Goal: Information Seeking & Learning: Check status

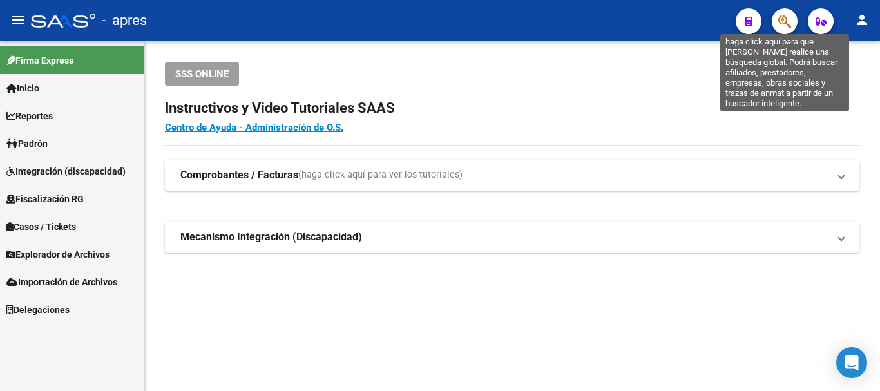
click at [787, 14] on icon "button" at bounding box center [784, 21] width 13 height 15
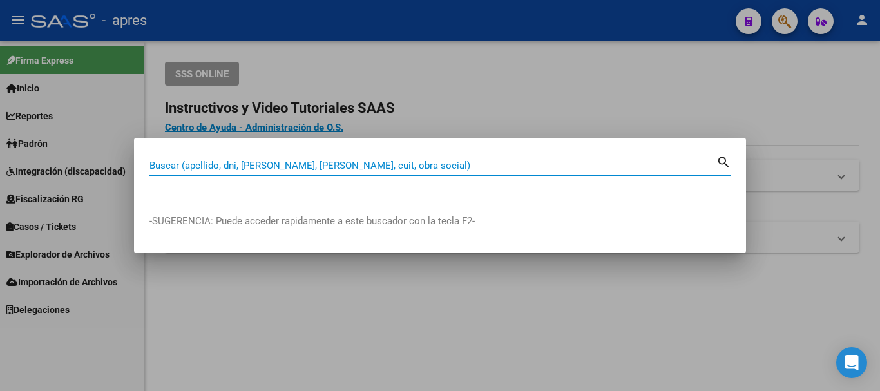
paste input "50991801"
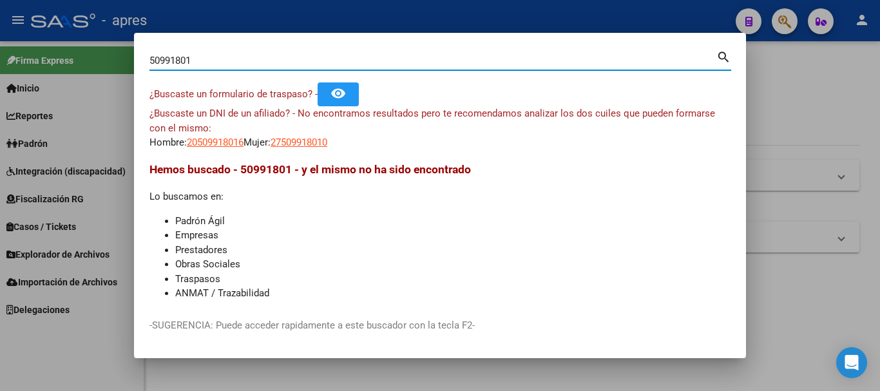
drag, startPoint x: 289, startPoint y: 57, endPoint x: 0, endPoint y: 28, distance: 290.8
click at [0, 28] on div "50991801 Buscar (apellido, dni, cuil, nro traspaso, cuit, obra social) search ¿…" at bounding box center [440, 195] width 880 height 391
paste input "2041741284"
type input "20417412841"
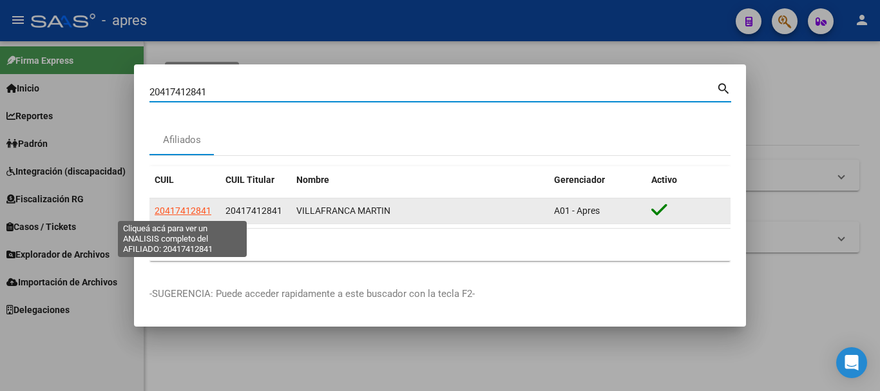
click at [202, 212] on span "20417412841" at bounding box center [183, 211] width 57 height 10
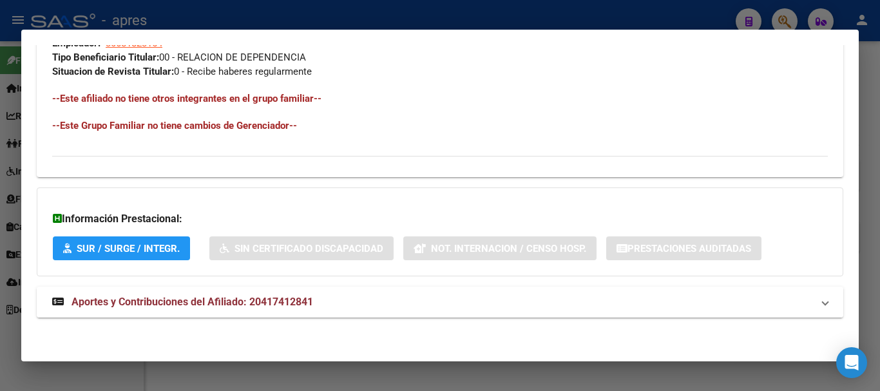
click at [345, 295] on mat-panel-title "Aportes y Contribuciones del Afiliado: 20417412841" at bounding box center [432, 301] width 760 height 15
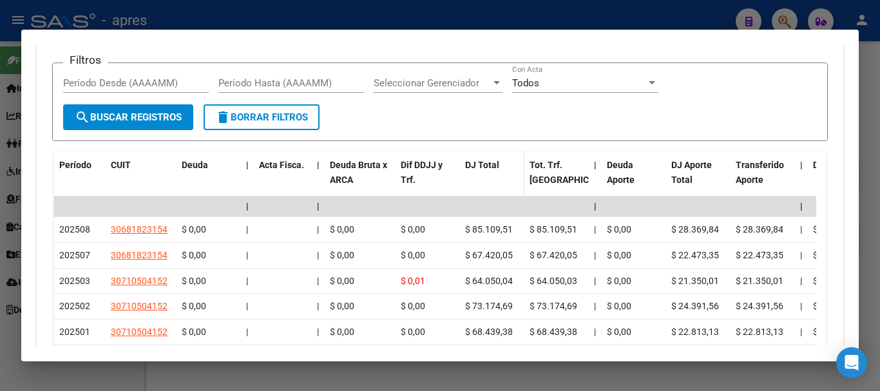
scroll to position [1139, 0]
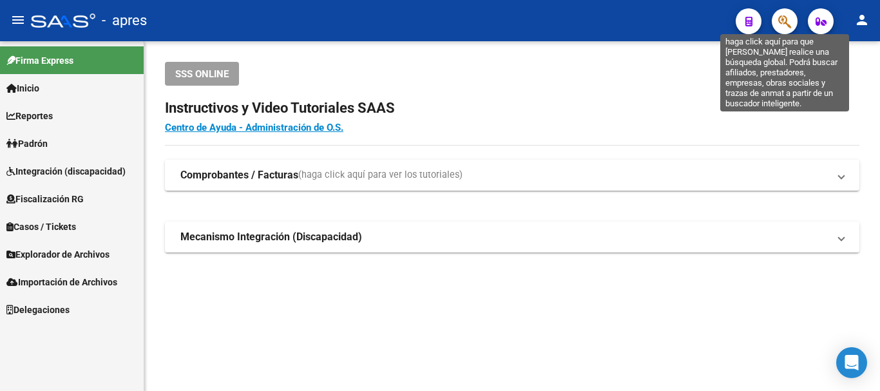
click at [790, 23] on icon "button" at bounding box center [784, 21] width 13 height 15
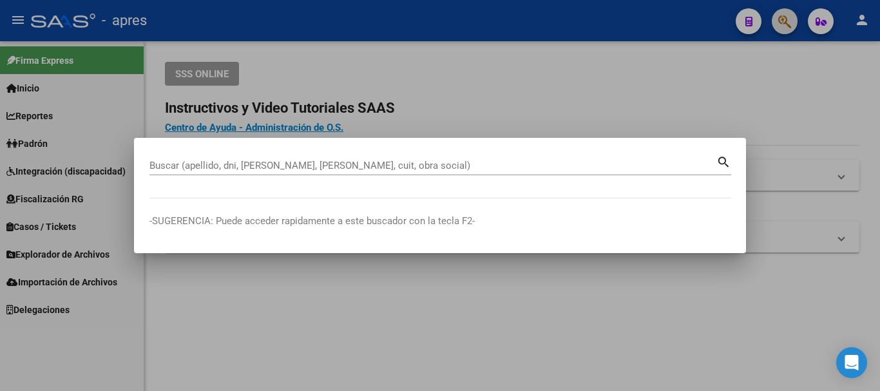
paste input "27398471690"
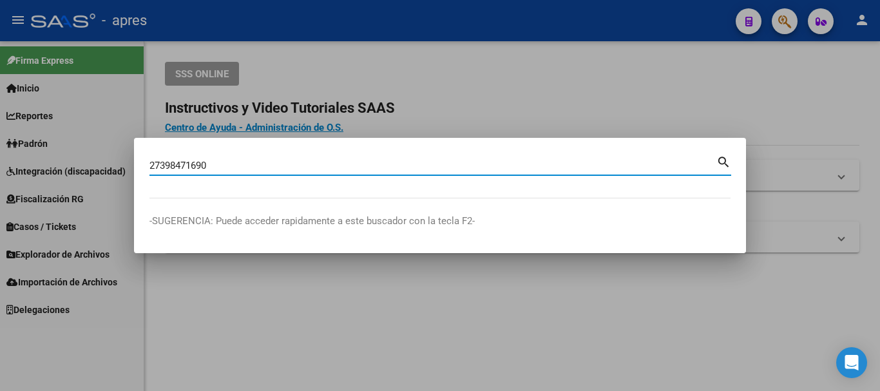
type input "27398471690"
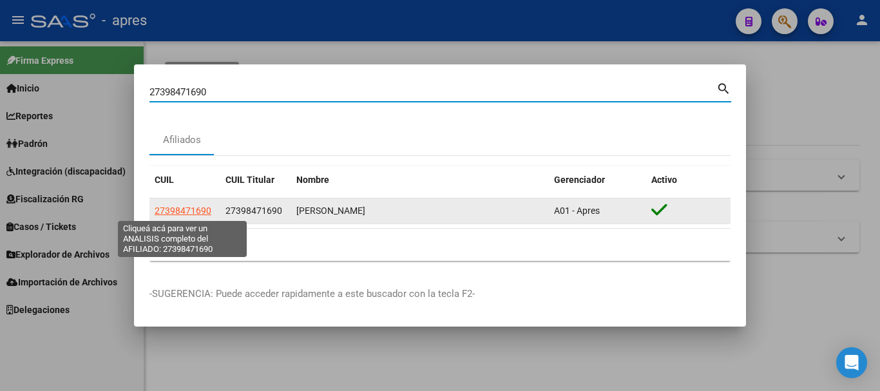
click at [196, 211] on span "27398471690" at bounding box center [183, 211] width 57 height 10
type textarea "27398471690"
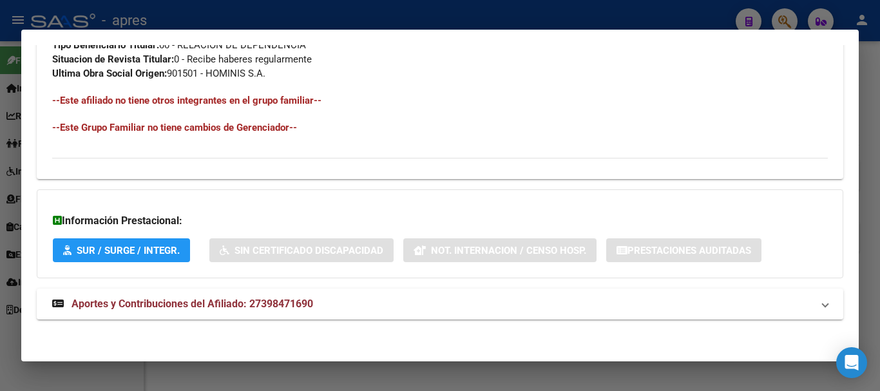
scroll to position [691, 0]
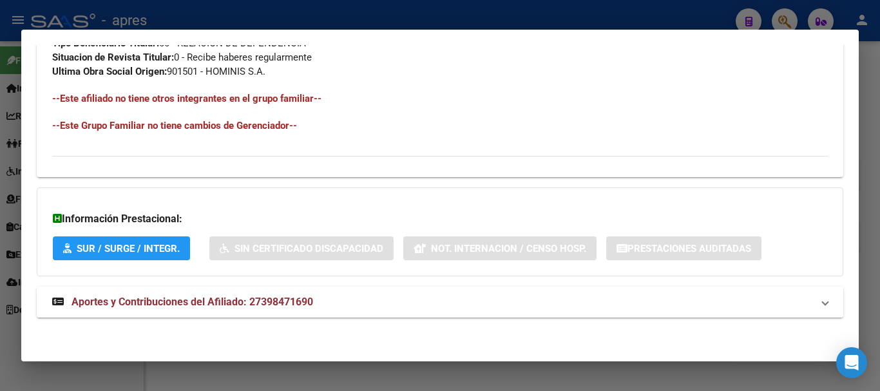
click at [268, 302] on span "Aportes y Contribuciones del Afiliado: 27398471690" at bounding box center [193, 302] width 242 height 12
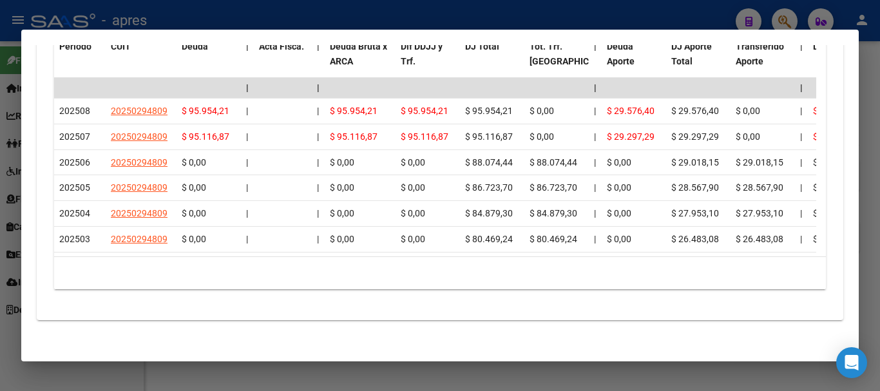
scroll to position [1218, 0]
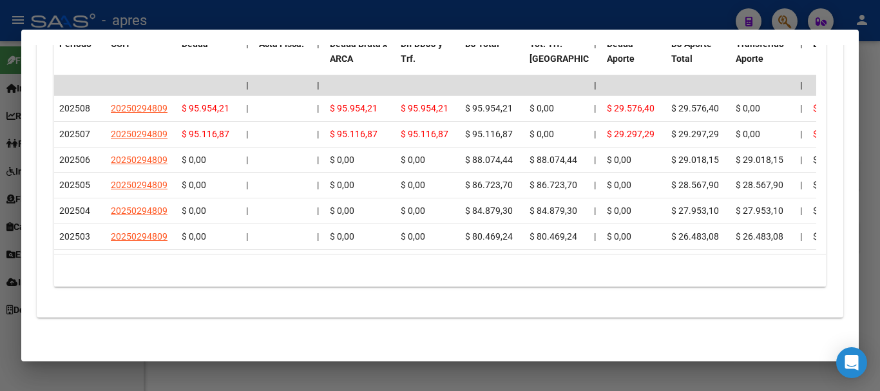
click at [388, 356] on mat-dialog-container "Análisis Afiliado - CUIL: 27398471690 DATOS PADRÓN ÁGIL: [PERSON_NAME] | ACTIVO…" at bounding box center [440, 196] width 838 height 332
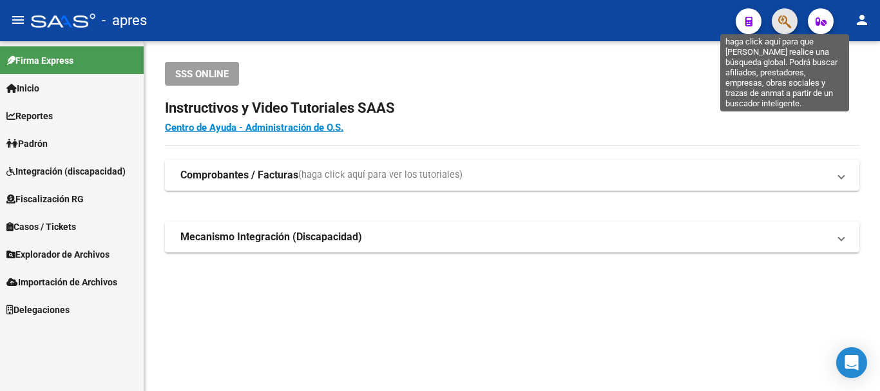
click at [785, 24] on icon "button" at bounding box center [784, 21] width 13 height 15
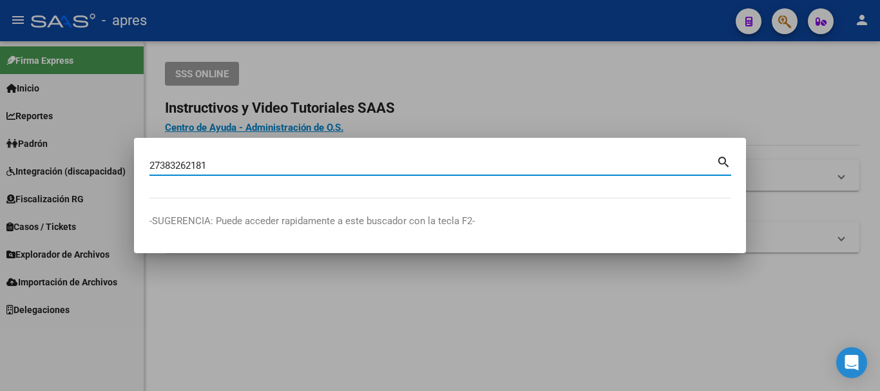
type input "27383262181"
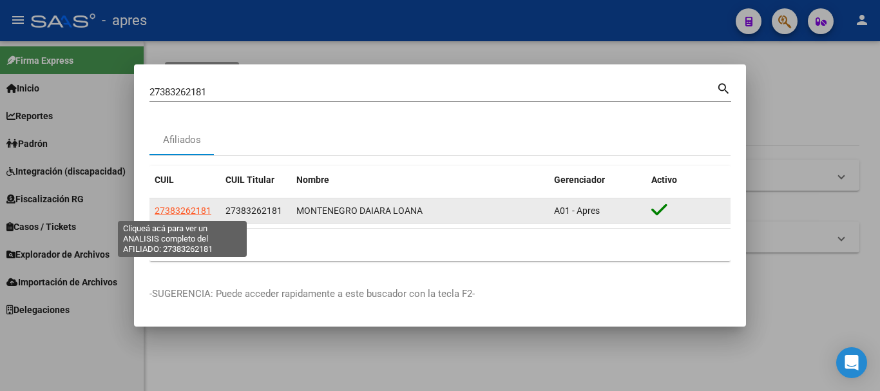
click at [191, 206] on span "27383262181" at bounding box center [183, 211] width 57 height 10
type textarea "27383262181"
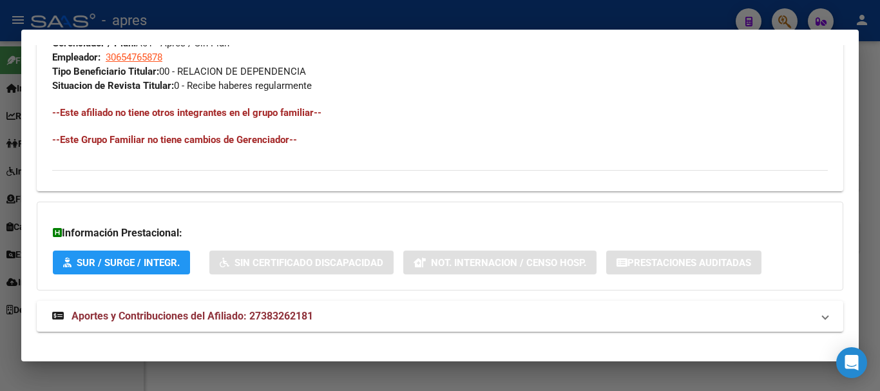
scroll to position [677, 0]
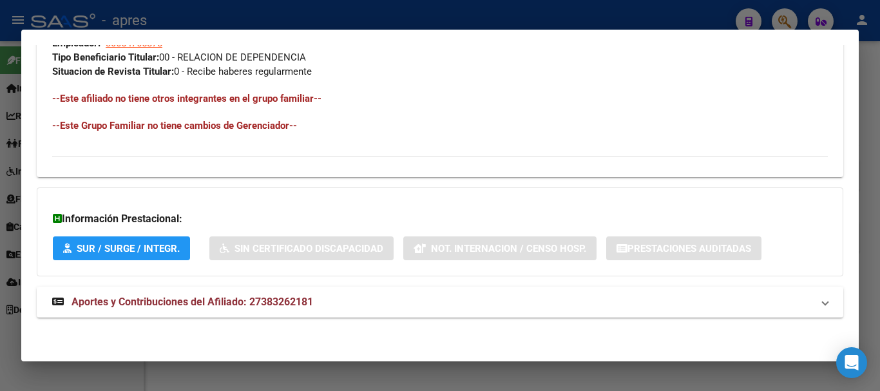
click at [241, 316] on mat-expansion-panel-header "Aportes y Contribuciones del Afiliado: 27383262181" at bounding box center [440, 302] width 807 height 31
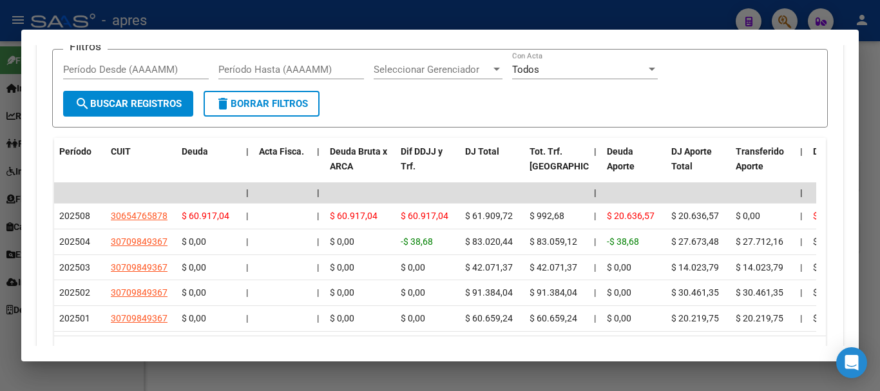
scroll to position [1128, 0]
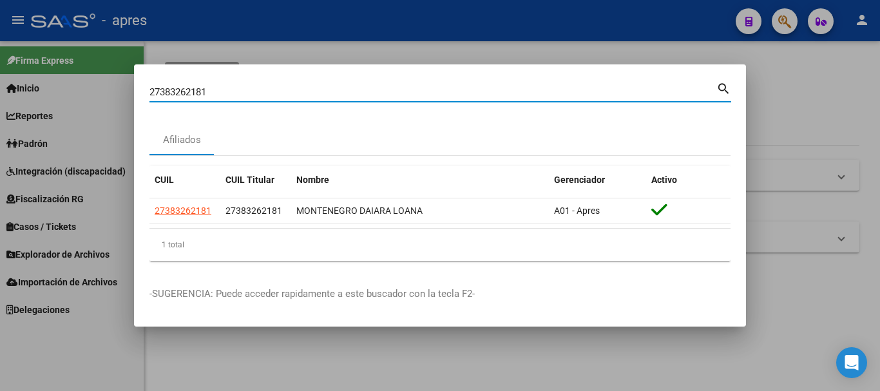
drag, startPoint x: 542, startPoint y: 95, endPoint x: 48, endPoint y: 108, distance: 494.3
click at [48, 108] on div "27383262181 Buscar (apellido, dni, cuil, nro traspaso, cuit, obra social) searc…" at bounding box center [440, 195] width 880 height 391
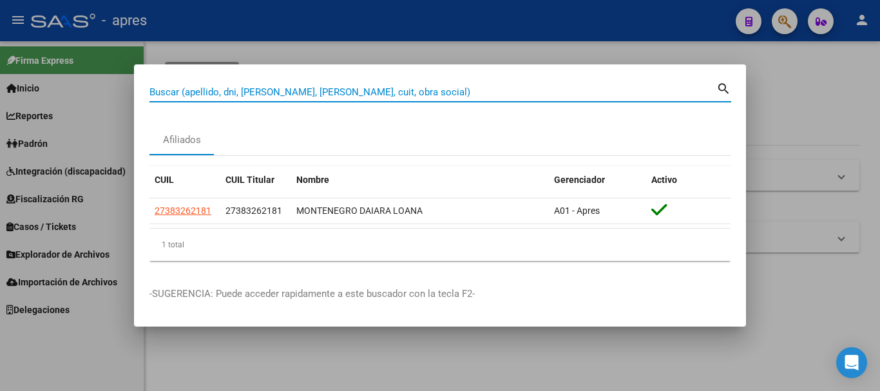
paste input "27447978089"
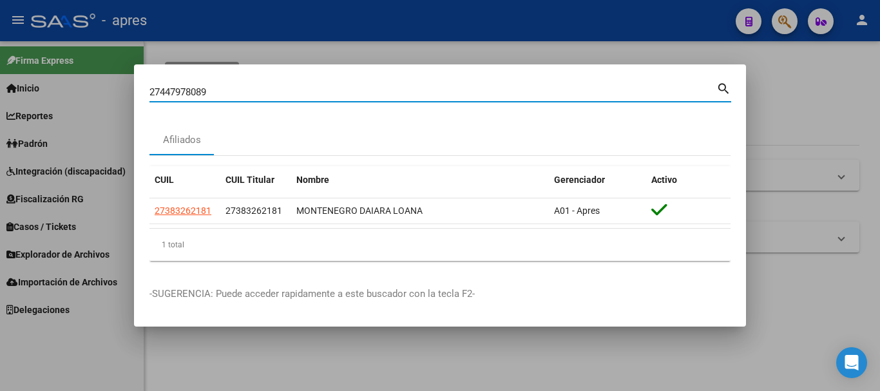
type input "27447978089"
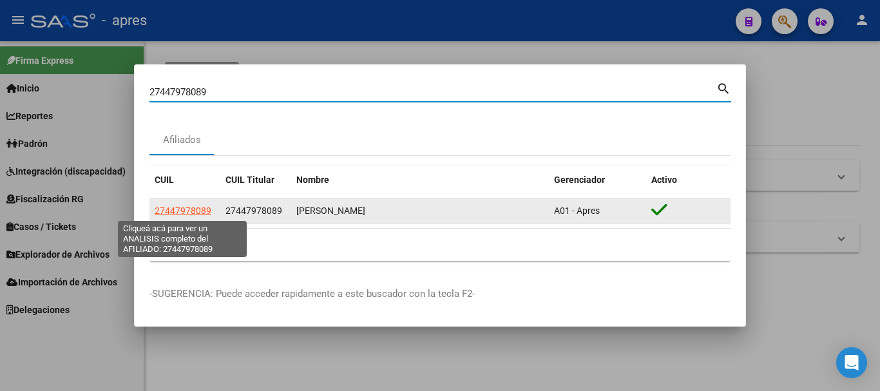
click at [159, 215] on span "27447978089" at bounding box center [183, 211] width 57 height 10
type textarea "27447978089"
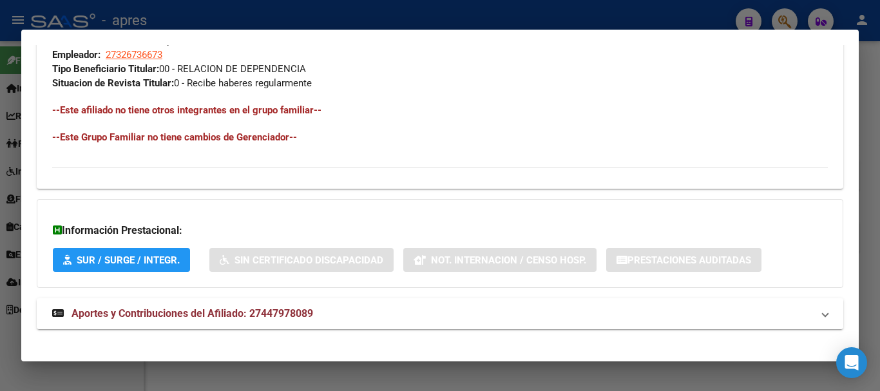
scroll to position [677, 0]
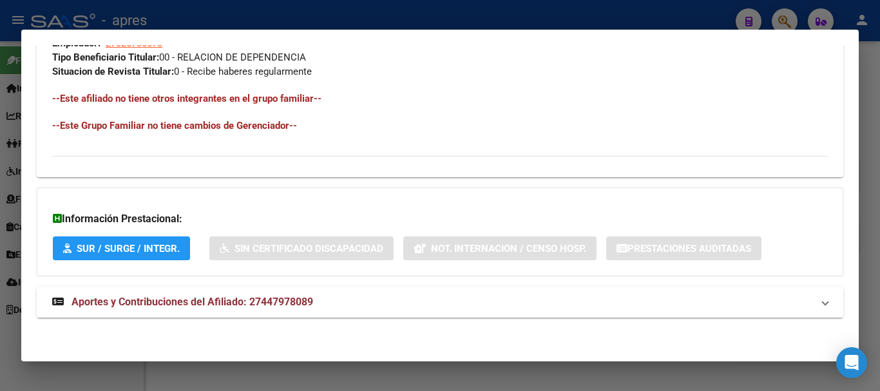
click at [298, 290] on mat-expansion-panel-header "Aportes y Contribuciones del Afiliado: 27447978089" at bounding box center [440, 302] width 807 height 31
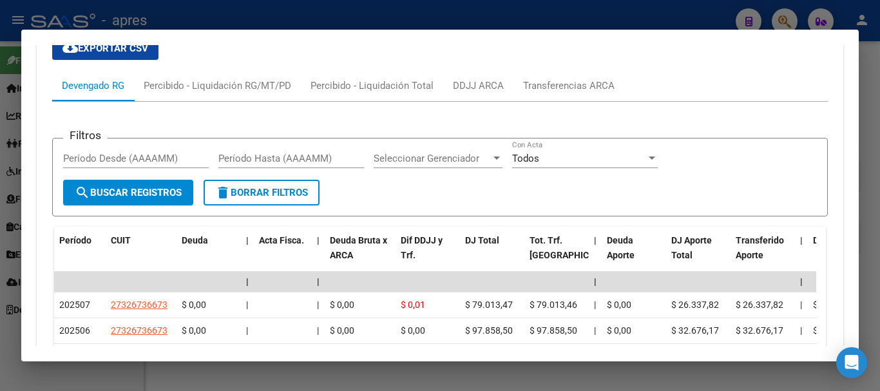
scroll to position [1128, 0]
